Goal: Check status: Check status

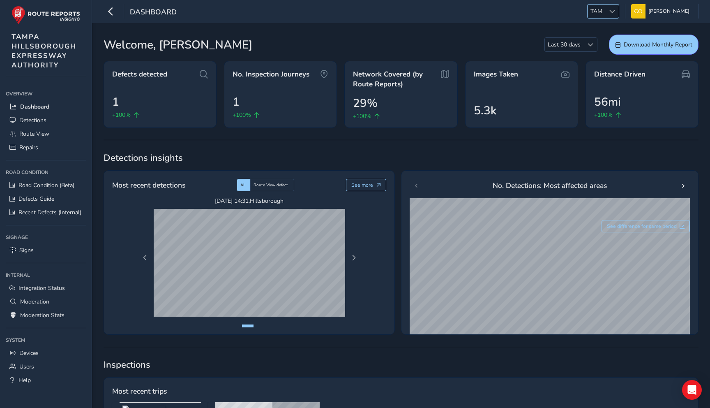
click at [597, 5] on span "TAM" at bounding box center [597, 12] width 18 height 14
click at [598, 42] on li "NR" at bounding box center [611, 39] width 57 height 14
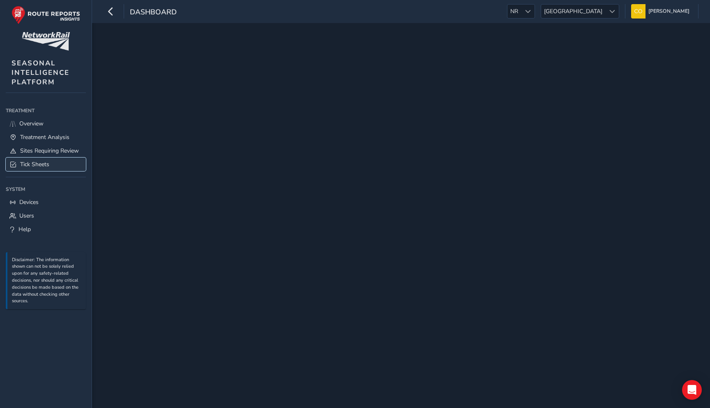
click at [33, 168] on link "Tick Sheets" at bounding box center [46, 164] width 80 height 14
click at [40, 166] on span "Tick Sheets" at bounding box center [34, 164] width 29 height 8
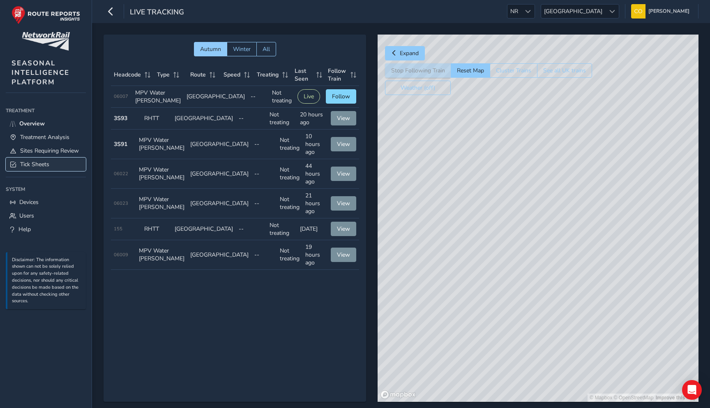
click at [43, 167] on span "Tick Sheets" at bounding box center [34, 164] width 29 height 8
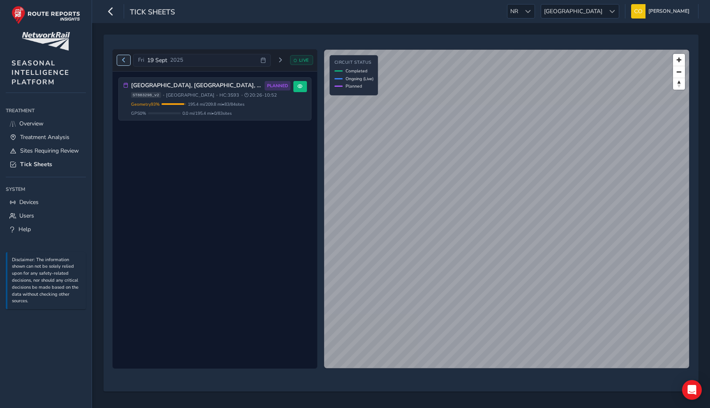
click at [120, 58] on button "Previous day" at bounding box center [124, 60] width 14 height 10
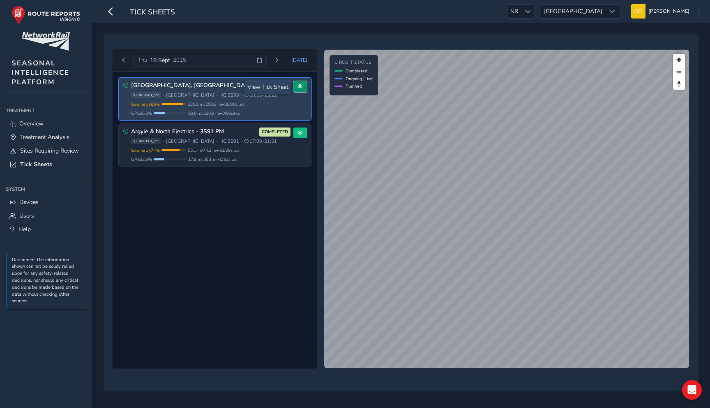
click at [303, 88] on button at bounding box center [300, 86] width 14 height 11
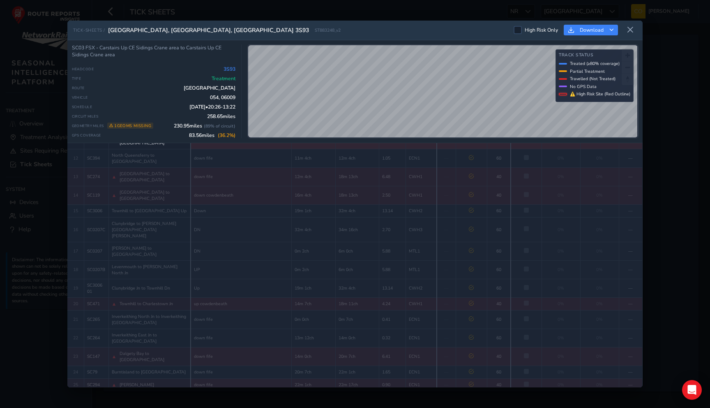
scroll to position [85, 0]
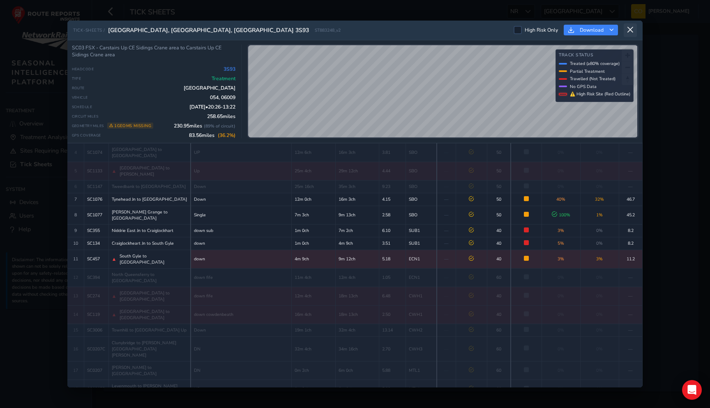
click at [629, 31] on icon at bounding box center [630, 29] width 7 height 7
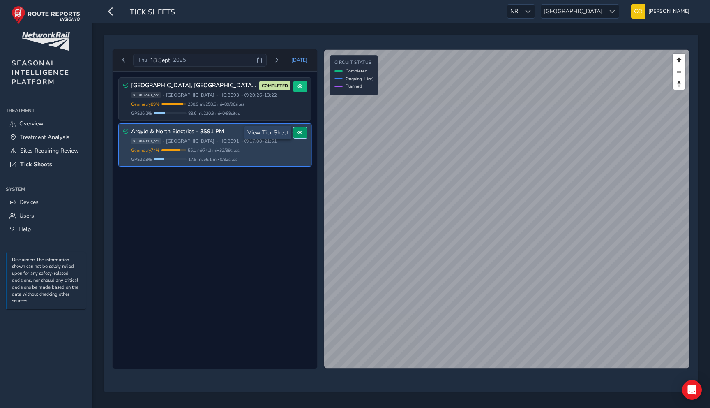
click at [303, 133] on button at bounding box center [300, 132] width 14 height 11
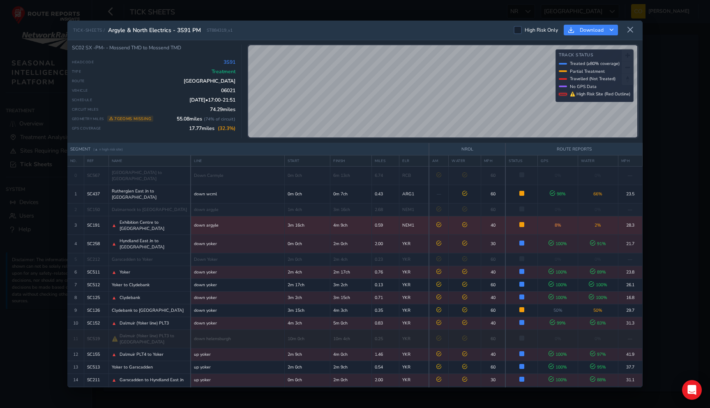
scroll to position [307, 0]
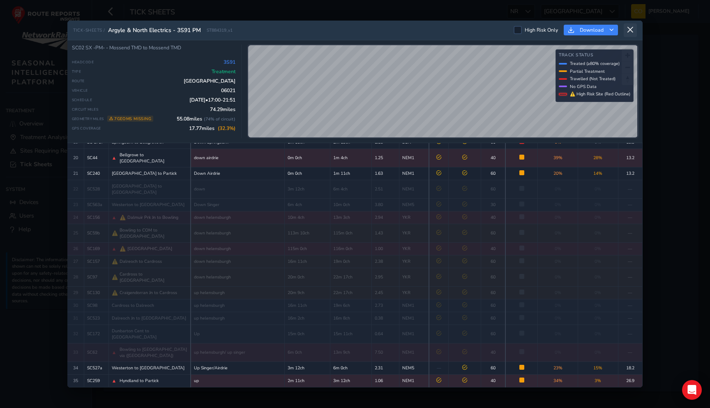
click at [628, 35] on button at bounding box center [630, 30] width 13 height 14
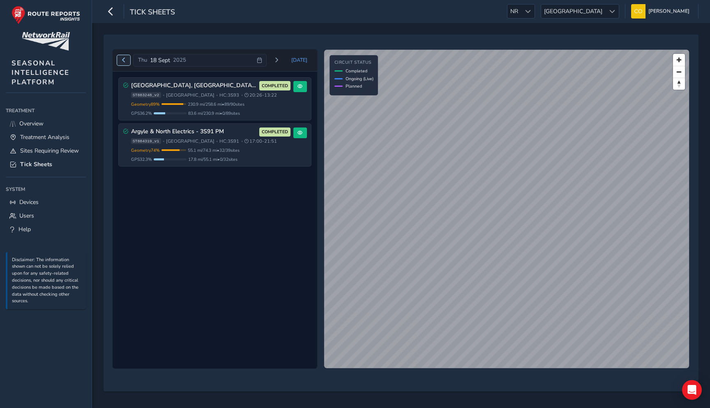
click at [124, 61] on span "Previous day" at bounding box center [123, 60] width 5 height 5
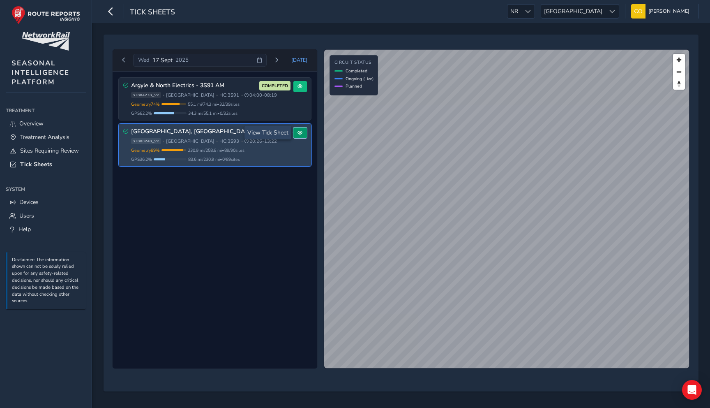
click at [300, 132] on span at bounding box center [300, 132] width 5 height 5
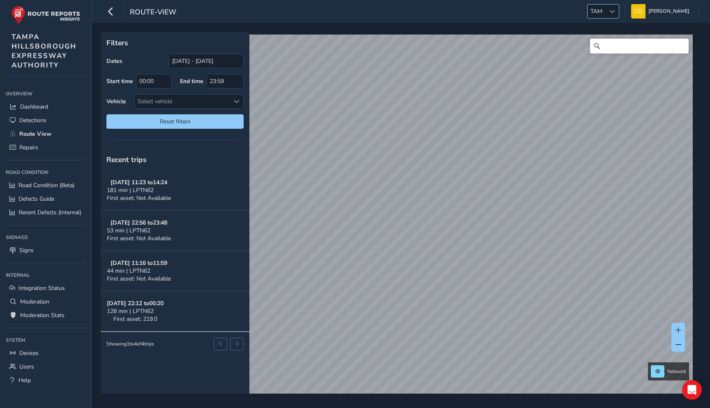
drag, startPoint x: 0, startPoint y: 0, endPoint x: 598, endPoint y: 16, distance: 598.2
click at [598, 16] on span "TAM" at bounding box center [597, 12] width 18 height 14
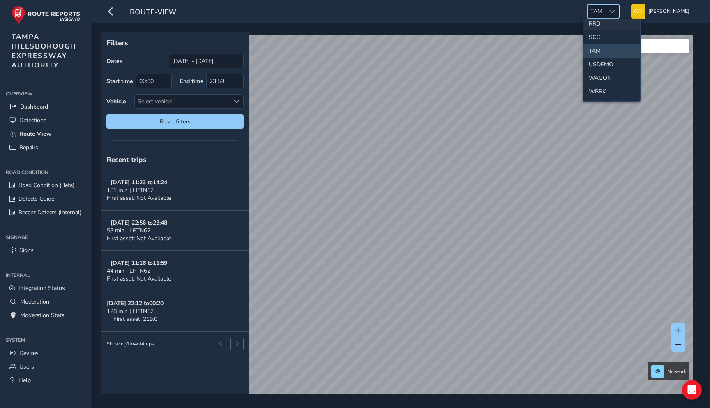
scroll to position [412, 0]
